Goal: Register for event/course

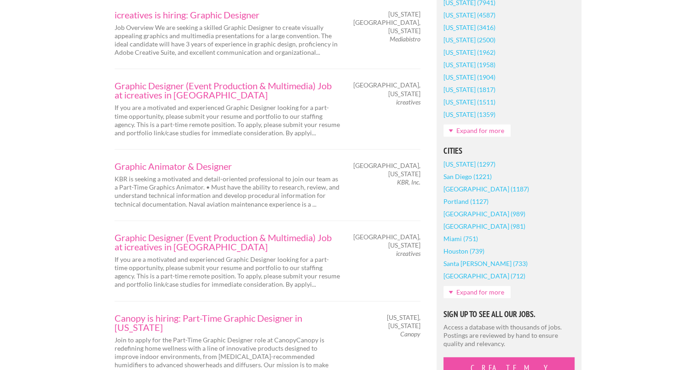
scroll to position [644, 0]
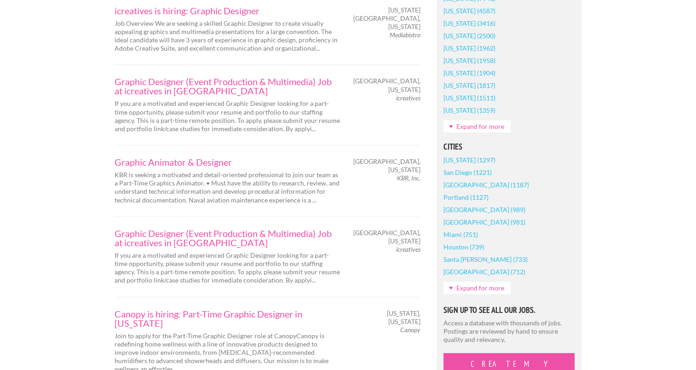
click at [481, 289] on link "Expand for more" at bounding box center [476, 287] width 67 height 12
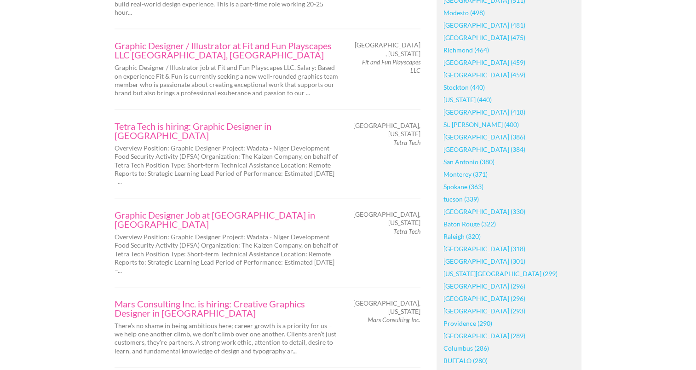
scroll to position [1104, 0]
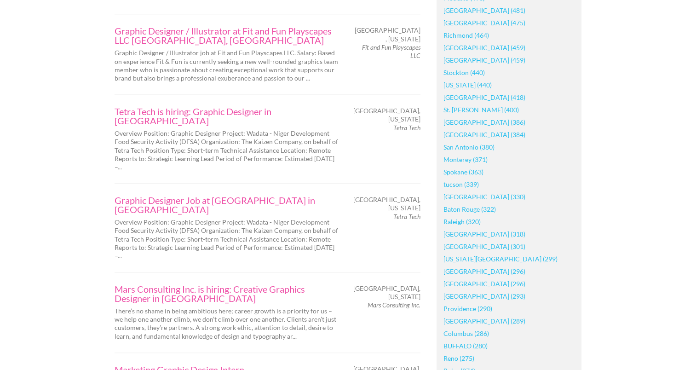
click at [469, 197] on link "Pittsburgh (330)" at bounding box center [484, 196] width 82 height 12
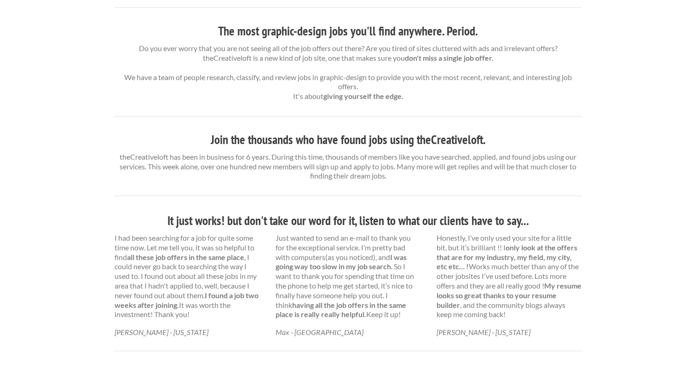
scroll to position [552, 0]
